Goal: Browse casually

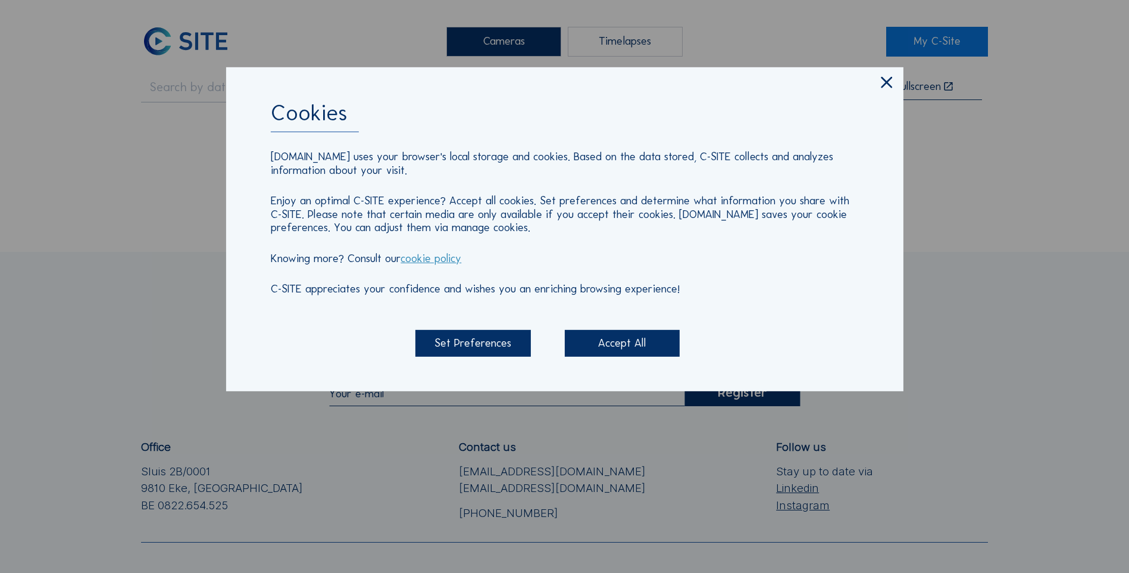
click at [896, 81] on icon at bounding box center [886, 83] width 19 height 20
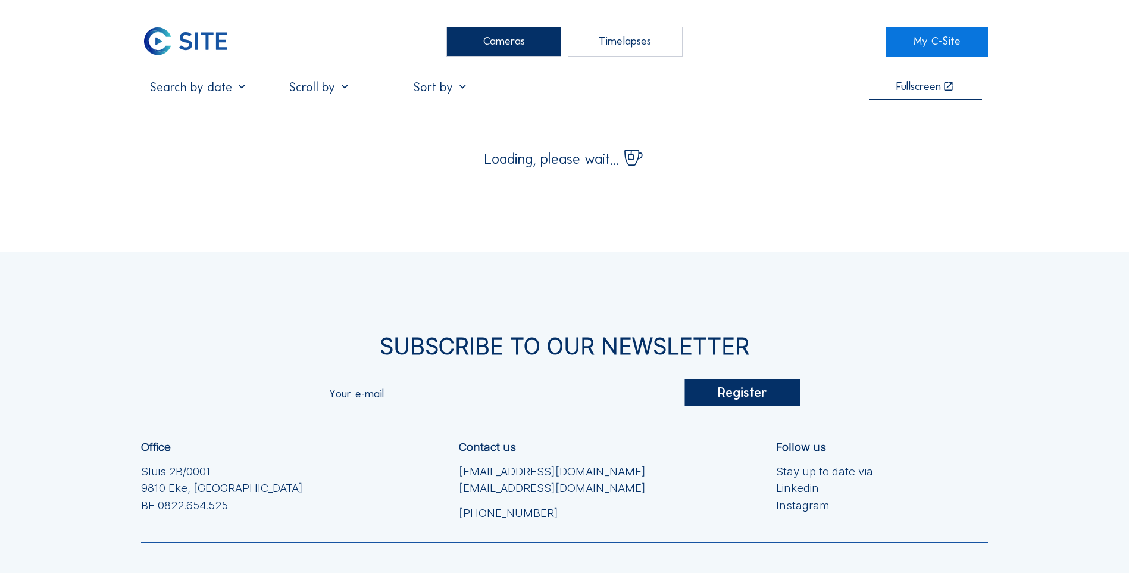
click at [174, 36] on img at bounding box center [185, 42] width 89 height 30
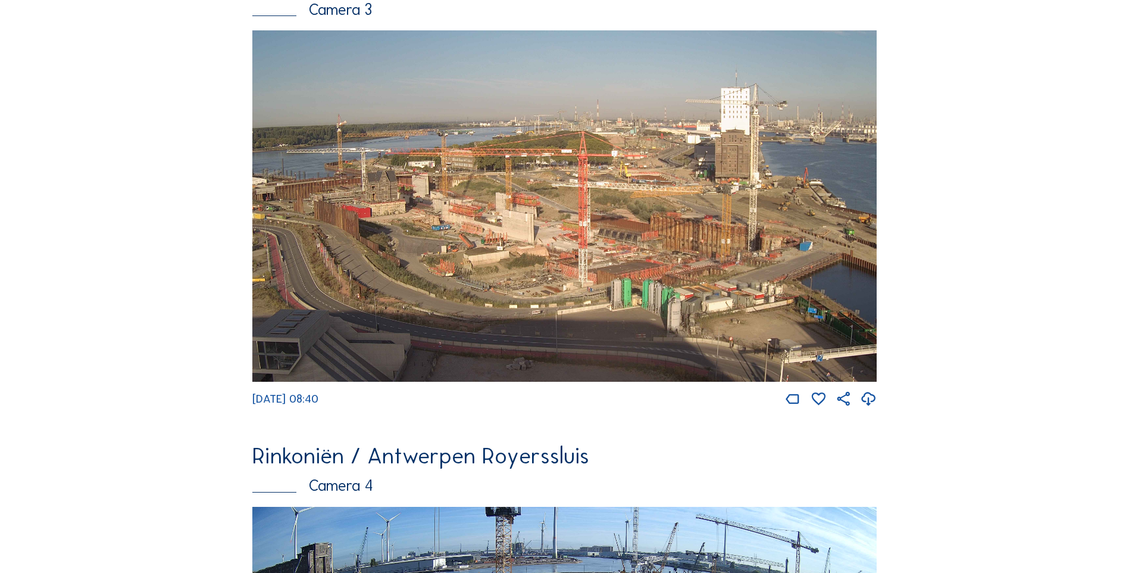
click at [461, 228] on img at bounding box center [564, 205] width 624 height 351
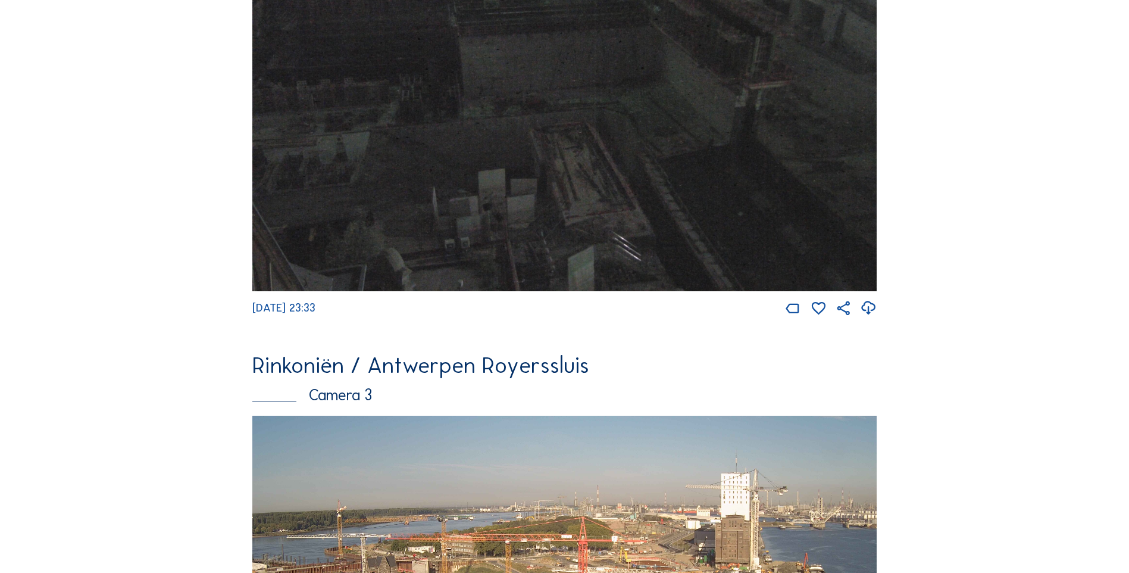
scroll to position [1516, 0]
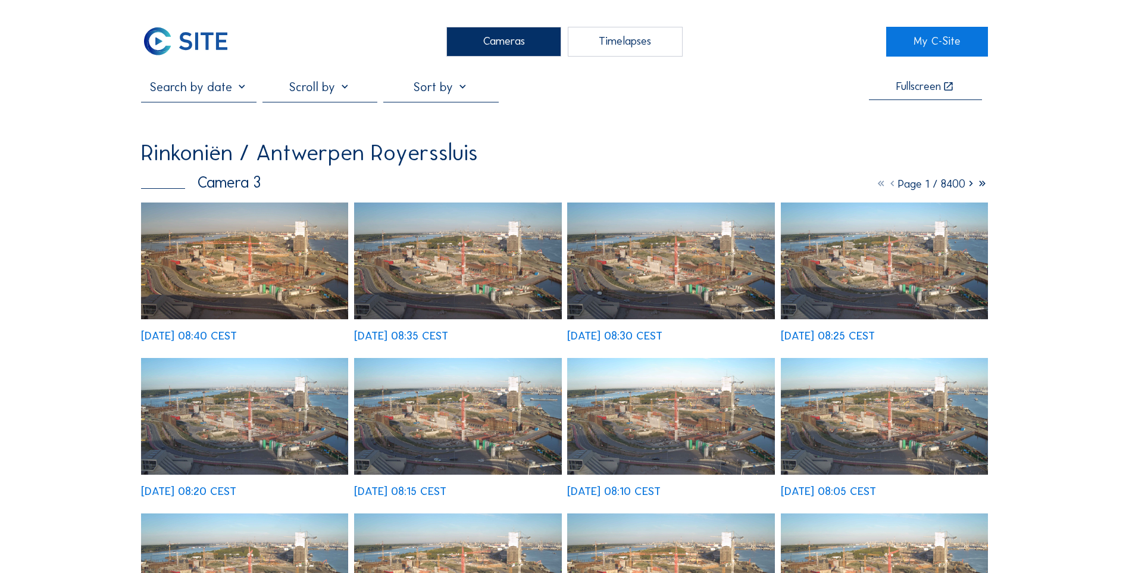
click at [412, 293] on img at bounding box center [457, 260] width 207 height 117
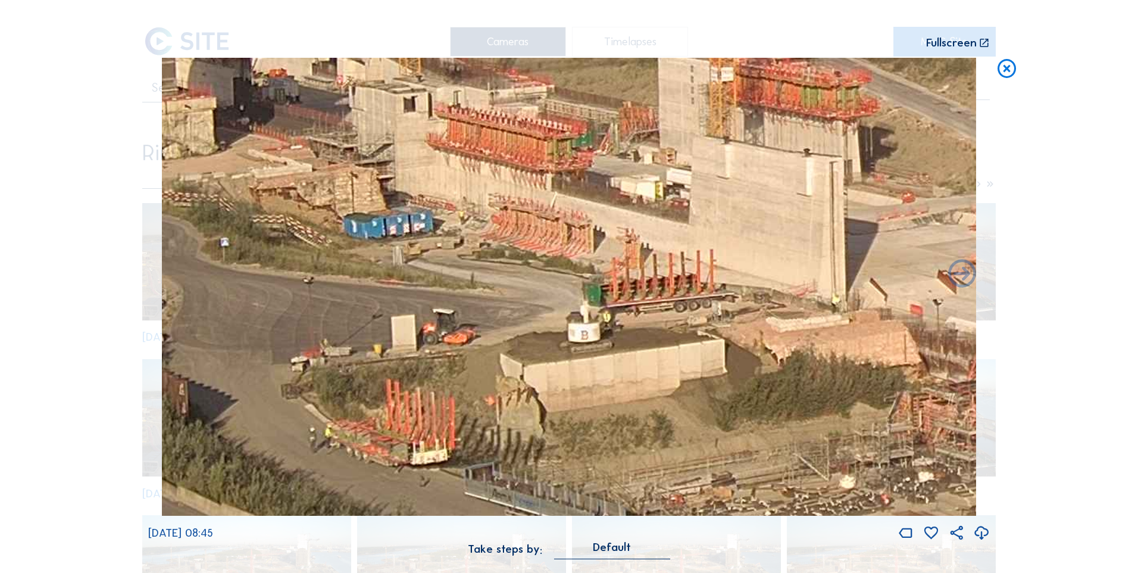
drag, startPoint x: 380, startPoint y: 379, endPoint x: 518, endPoint y: 391, distance: 138.6
click at [518, 391] on img at bounding box center [569, 287] width 814 height 458
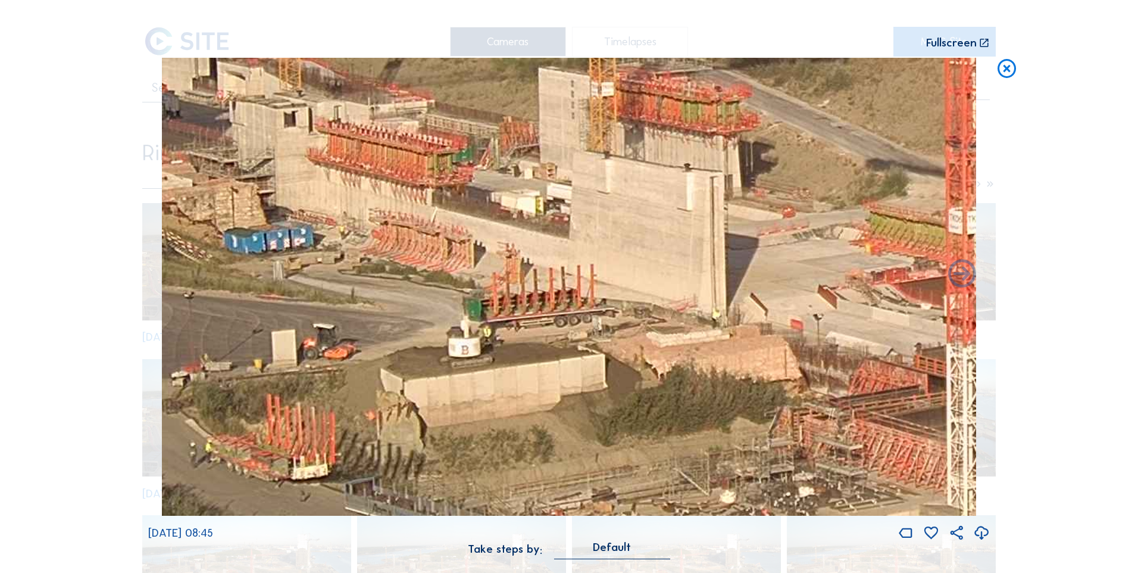
drag, startPoint x: 607, startPoint y: 387, endPoint x: 487, endPoint y: 402, distance: 120.6
click at [487, 402] on img at bounding box center [569, 287] width 814 height 458
click at [1104, 39] on div "Scroll to travel through time | Press 'Alt' Button + Scroll to Zoom | Click and…" at bounding box center [569, 286] width 1138 height 573
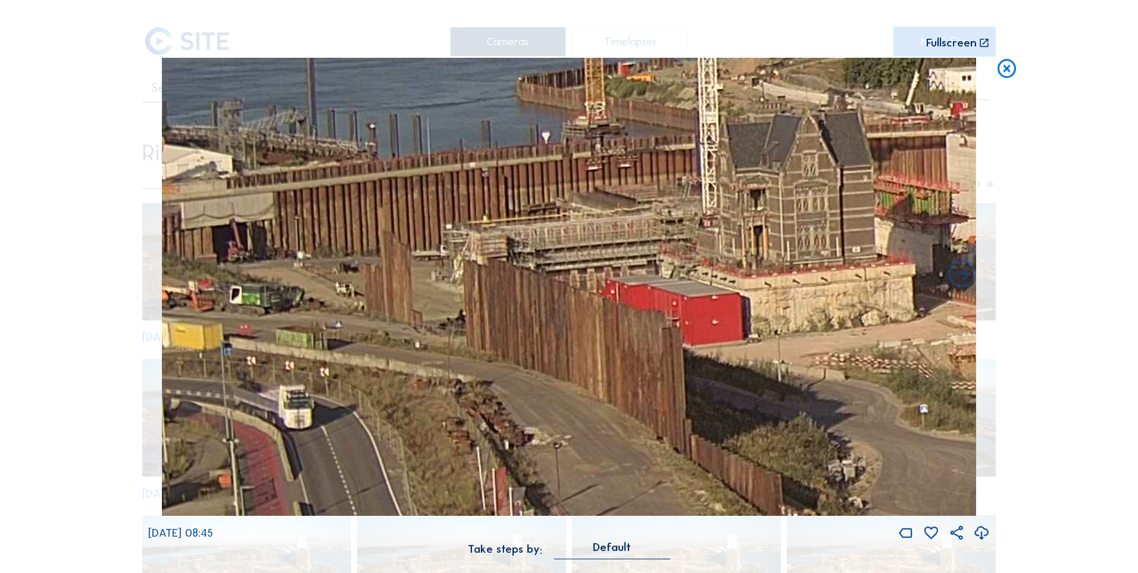
drag, startPoint x: 522, startPoint y: 268, endPoint x: 1933, endPoint y: 436, distance: 1421.1
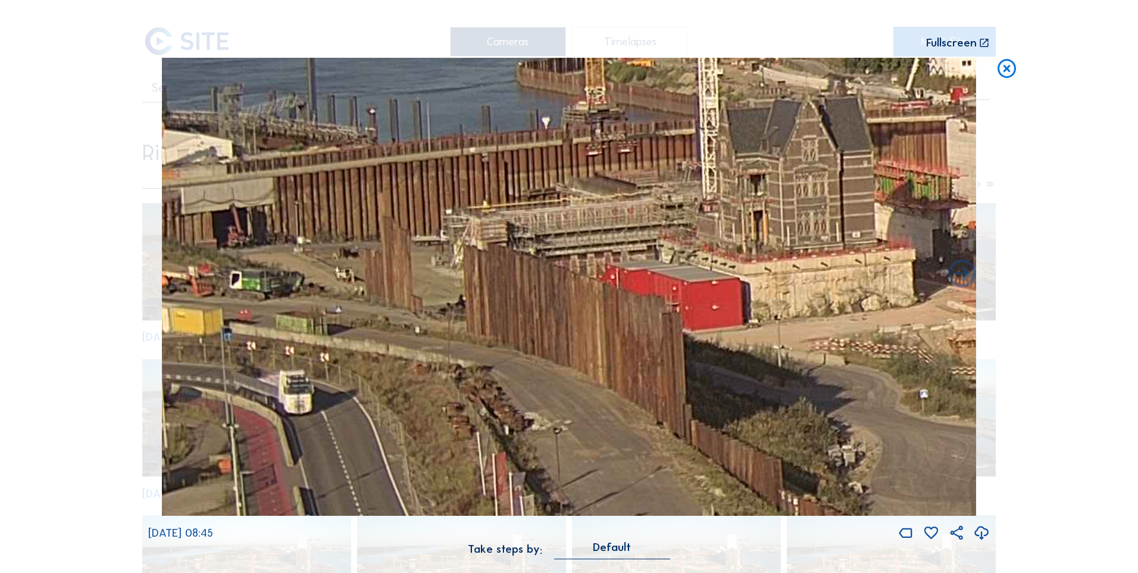
drag, startPoint x: 874, startPoint y: 317, endPoint x: 1316, endPoint y: 286, distance: 442.7
